Goal: Task Accomplishment & Management: Manage account settings

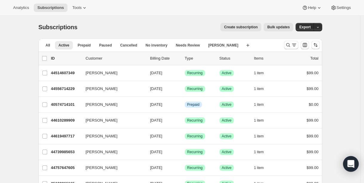
click at [351, 161] on icon "Open Intercom Messenger" at bounding box center [350, 164] width 7 height 8
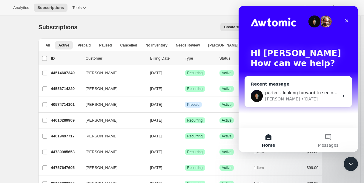
click at [302, 102] on div "perfect. looking forward to seeing your notes! Adrian • 1d ago" at bounding box center [298, 96] width 107 height 22
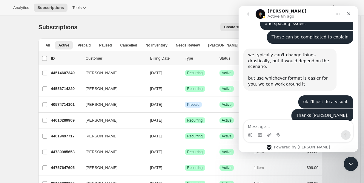
scroll to position [664, 0]
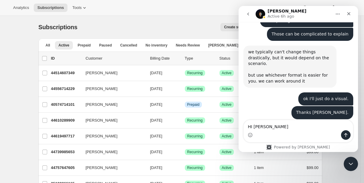
type textarea "HI Adrian!"
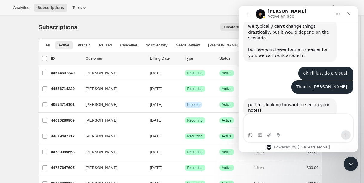
scroll to position [704, 0]
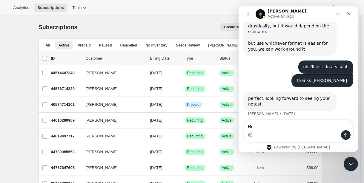
type textarea "H"
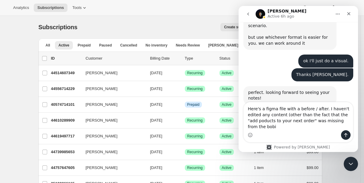
scroll to position [716, 0]
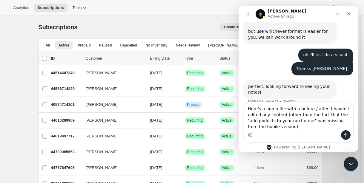
drag, startPoint x: 251, startPoint y: 127, endPoint x: 246, endPoint y: 127, distance: 4.8
click at [246, 127] on textarea "Here's a figma file with a before / after. I haven't edited any content (other …" at bounding box center [298, 116] width 109 height 28
click at [283, 126] on textarea "Here's a figma file with a before / after. I haven't edited any content (other …" at bounding box center [298, 116] width 109 height 28
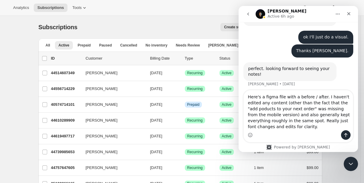
scroll to position [735, 0]
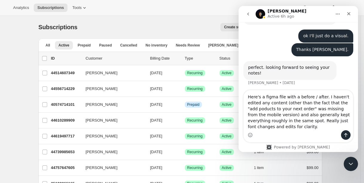
type textarea "Here's a figma file with a before / after. I haven't edited any content (other …"
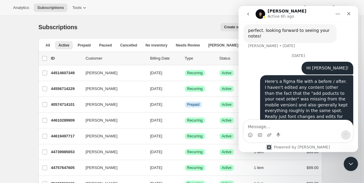
scroll to position [773, 0]
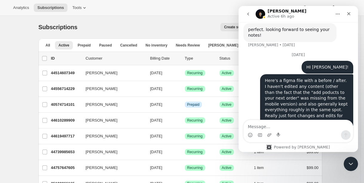
click at [289, 128] on textarea "Message…" at bounding box center [298, 125] width 109 height 10
click at [348, 12] on icon "Close" at bounding box center [348, 13] width 5 height 5
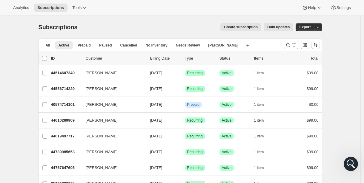
scroll to position [460, 0]
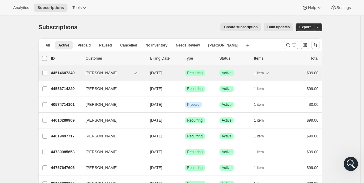
click at [61, 73] on p "44514607349" at bounding box center [66, 73] width 30 height 6
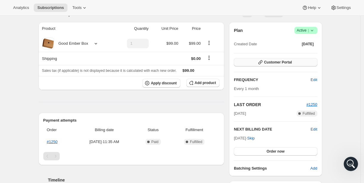
scroll to position [73, 0]
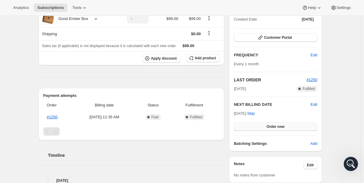
click at [279, 126] on span "Order now" at bounding box center [276, 126] width 18 height 5
click at [279, 126] on span "Click to confirm" at bounding box center [275, 126] width 27 height 5
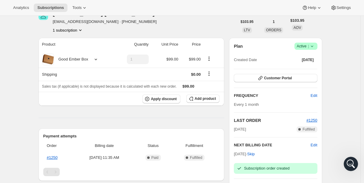
scroll to position [0, 0]
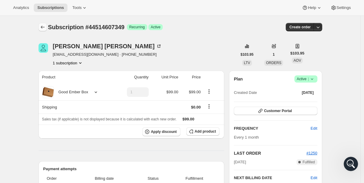
click at [42, 27] on icon "Subscriptions" at bounding box center [43, 27] width 6 height 6
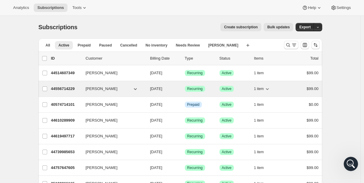
click at [71, 89] on p "44556714229" at bounding box center [66, 89] width 30 height 6
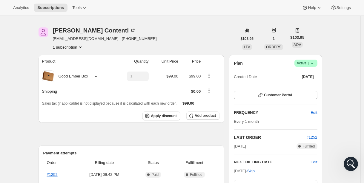
scroll to position [93, 0]
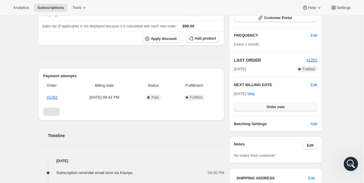
click at [275, 107] on span "Order now" at bounding box center [276, 107] width 18 height 5
click at [275, 107] on span "Click to confirm" at bounding box center [275, 107] width 27 height 5
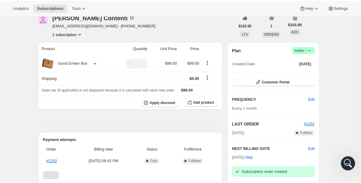
scroll to position [0, 0]
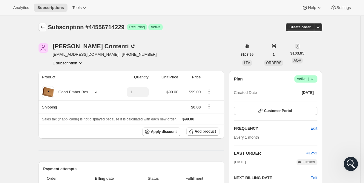
click at [43, 27] on icon "Subscriptions" at bounding box center [43, 27] width 4 height 3
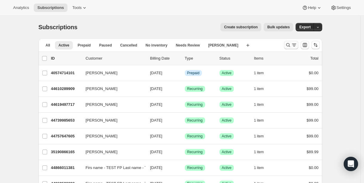
click at [295, 44] on icon "Search and filter results" at bounding box center [294, 44] width 4 height 1
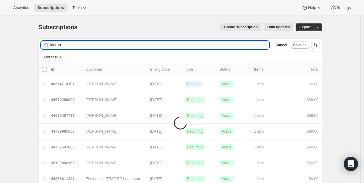
type input "kieran"
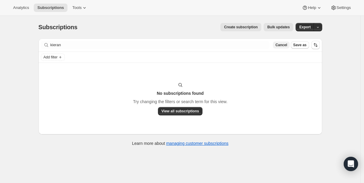
click at [283, 44] on span "Cancel" at bounding box center [281, 45] width 12 height 5
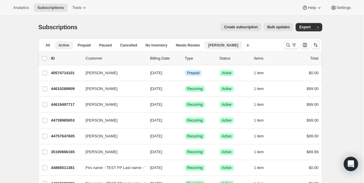
click at [221, 47] on span "[PERSON_NAME]" at bounding box center [223, 45] width 30 height 5
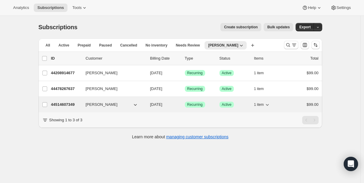
click at [71, 105] on p "44514607349" at bounding box center [66, 105] width 30 height 6
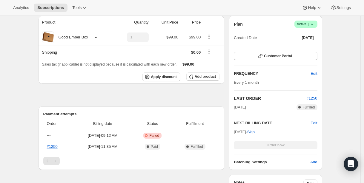
scroll to position [109, 0]
click at [23, 129] on div "Subscription #44514607349. This page is ready Subscription #44514607349 Success…" at bounding box center [180, 149] width 360 height 485
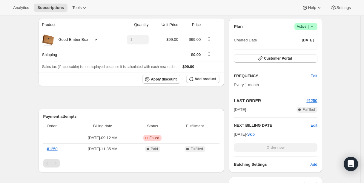
scroll to position [0, 0]
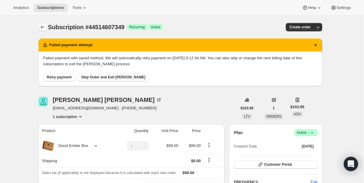
click at [45, 24] on icon "Subscriptions" at bounding box center [43, 27] width 6 height 6
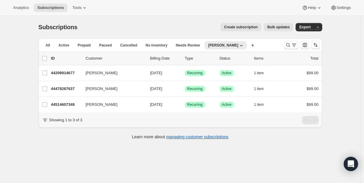
click at [28, 102] on div "Subscriptions. This page is ready Subscriptions Create subscription Bulk update…" at bounding box center [180, 107] width 360 height 183
